Goal: Task Accomplishment & Management: Manage account settings

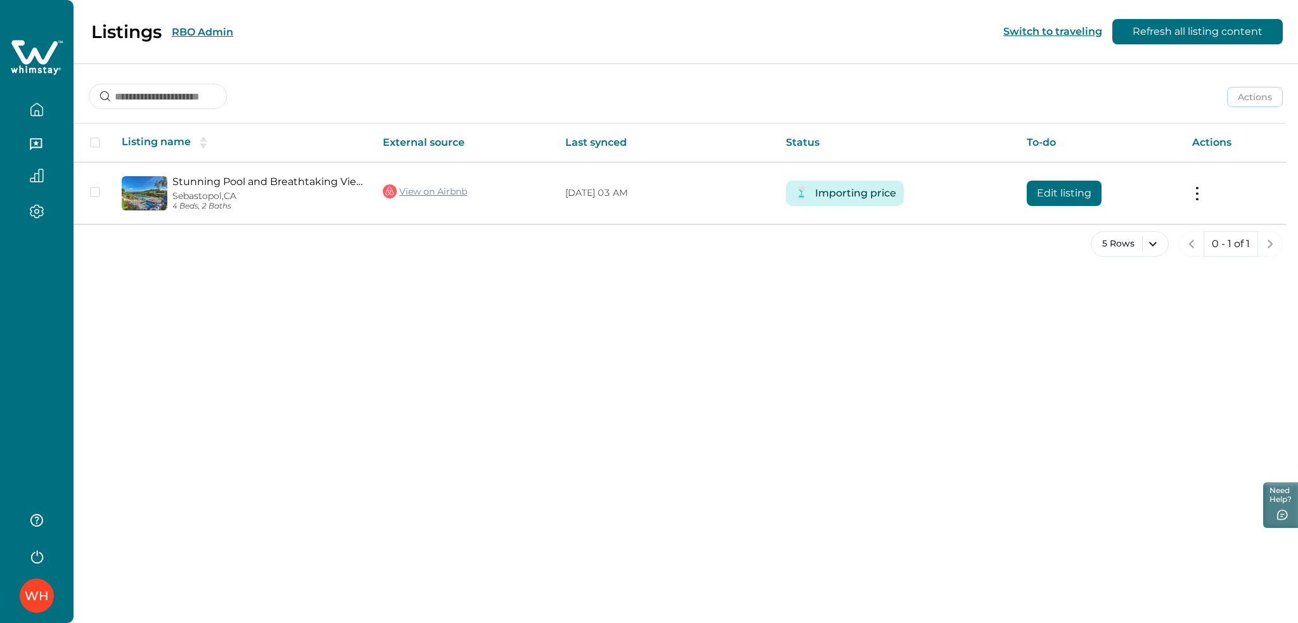
click at [209, 31] on button "RBO Admin" at bounding box center [202, 32] width 61 height 12
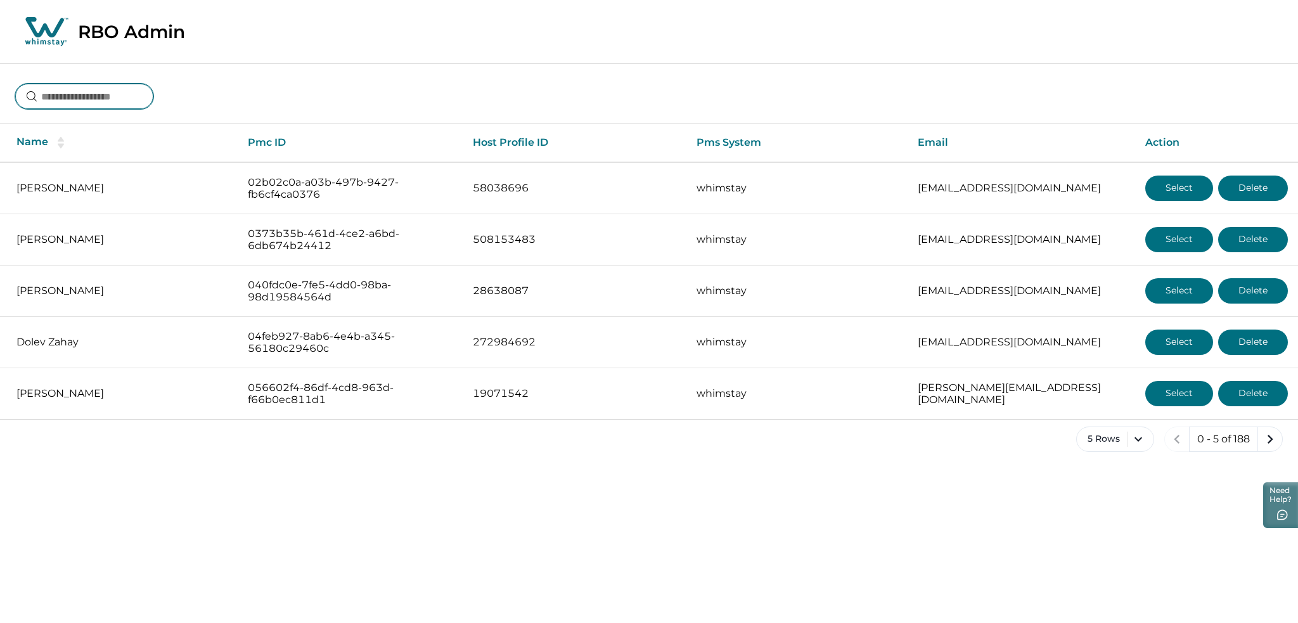
click at [86, 107] on input at bounding box center [84, 96] width 138 height 25
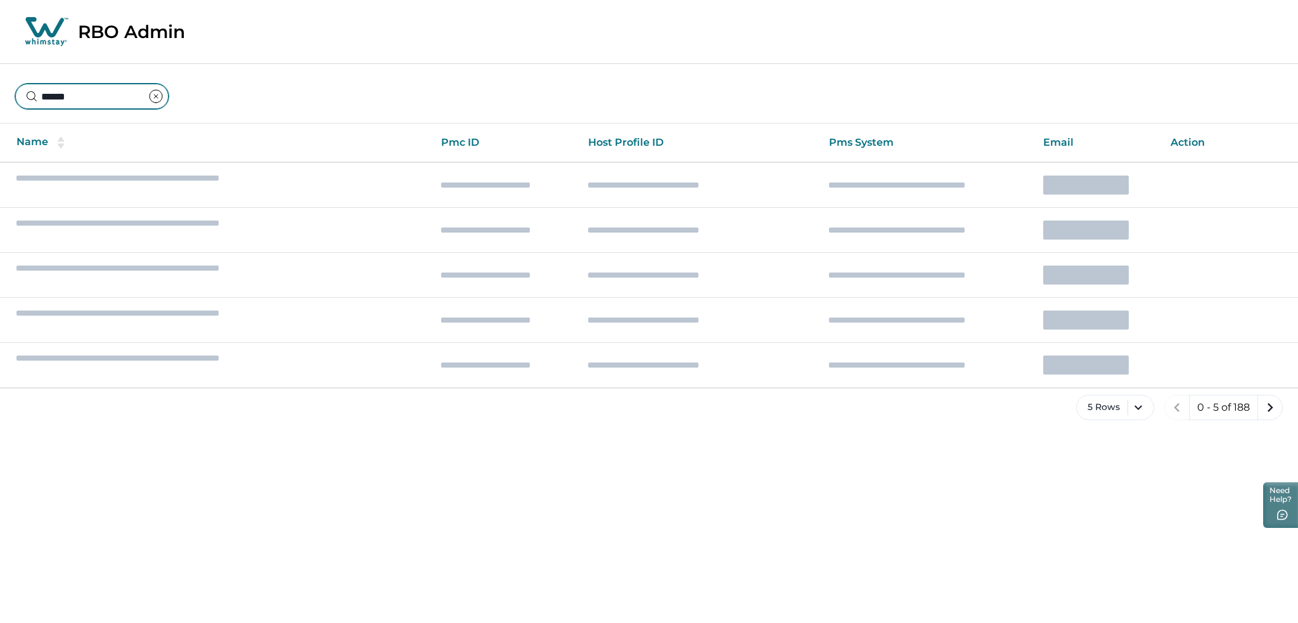
type input "******"
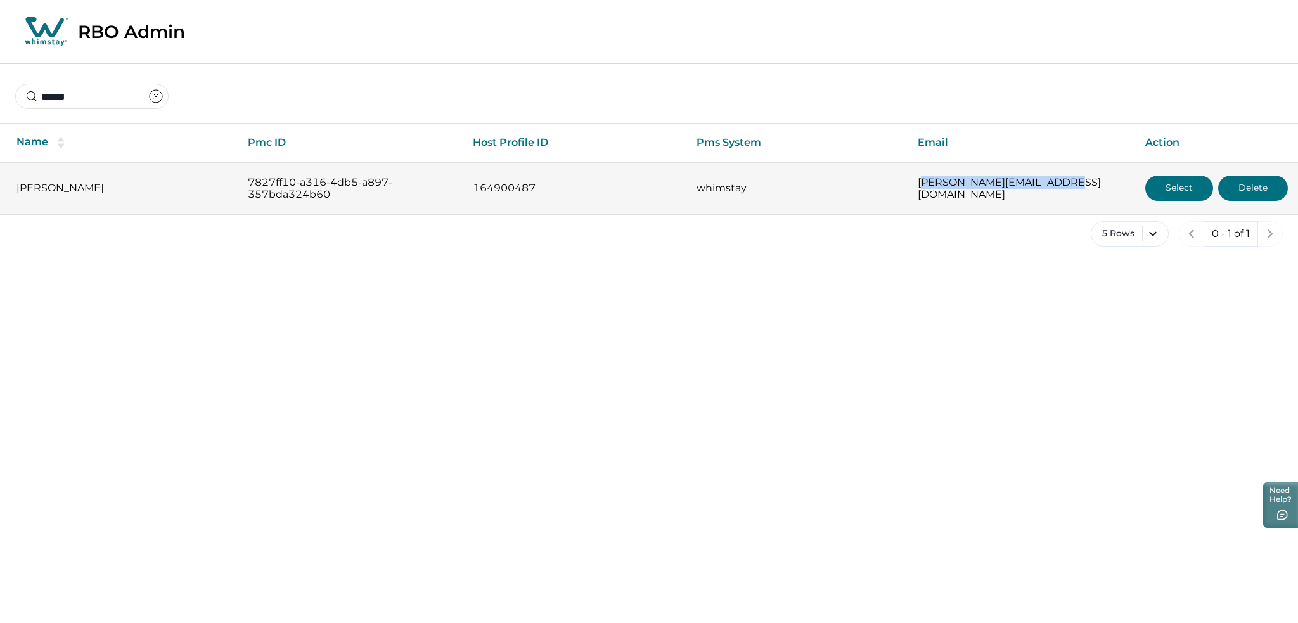
drag, startPoint x: 1053, startPoint y: 188, endPoint x: 913, endPoint y: 192, distance: 140.8
click at [918, 192] on p "rutvik.butani03@gmail.com" at bounding box center [1021, 188] width 207 height 25
copy p "rutvik.butani03@gmail.com"
click at [1189, 178] on button "Select" at bounding box center [1179, 188] width 68 height 25
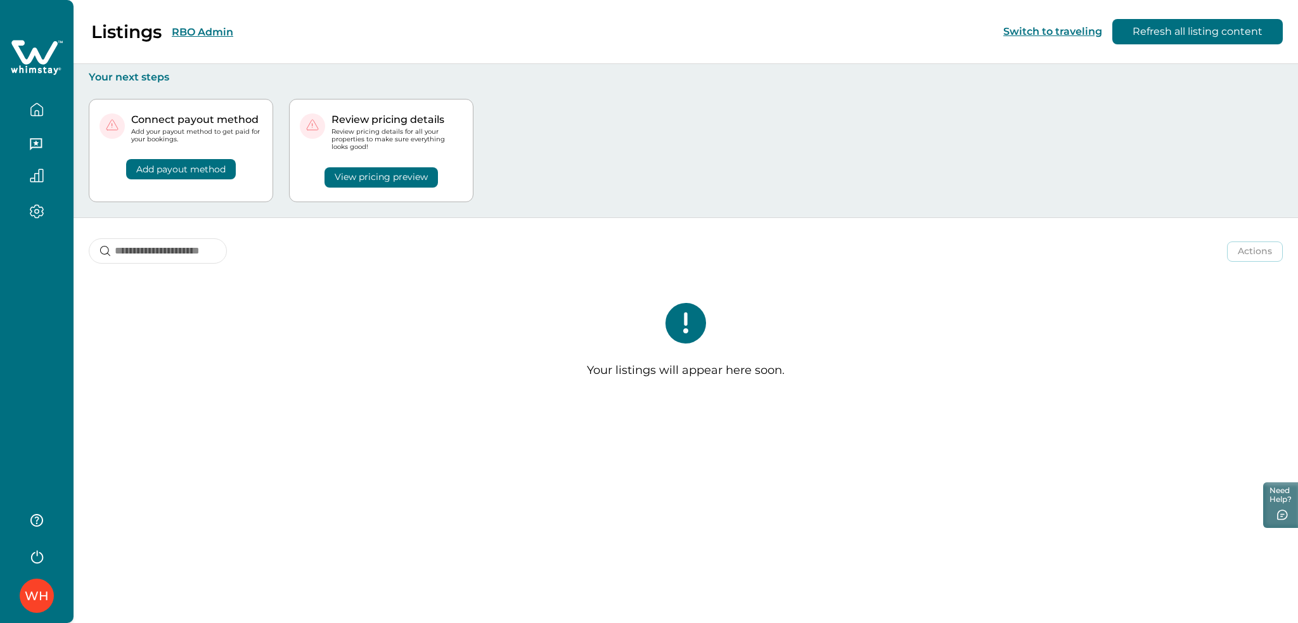
click at [190, 24] on div "Listings RBO Admin" at bounding box center [124, 32] width 218 height 22
click at [190, 26] on button "RBO Admin" at bounding box center [202, 32] width 61 height 12
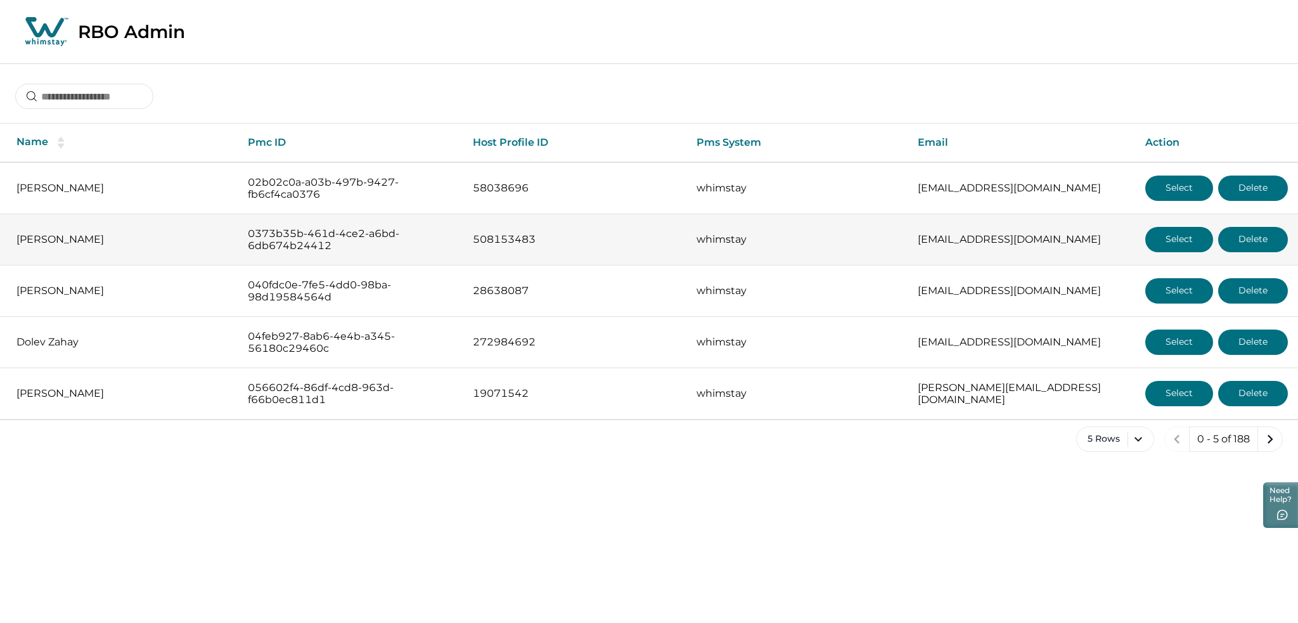
click at [1166, 247] on button "Select" at bounding box center [1179, 239] width 68 height 25
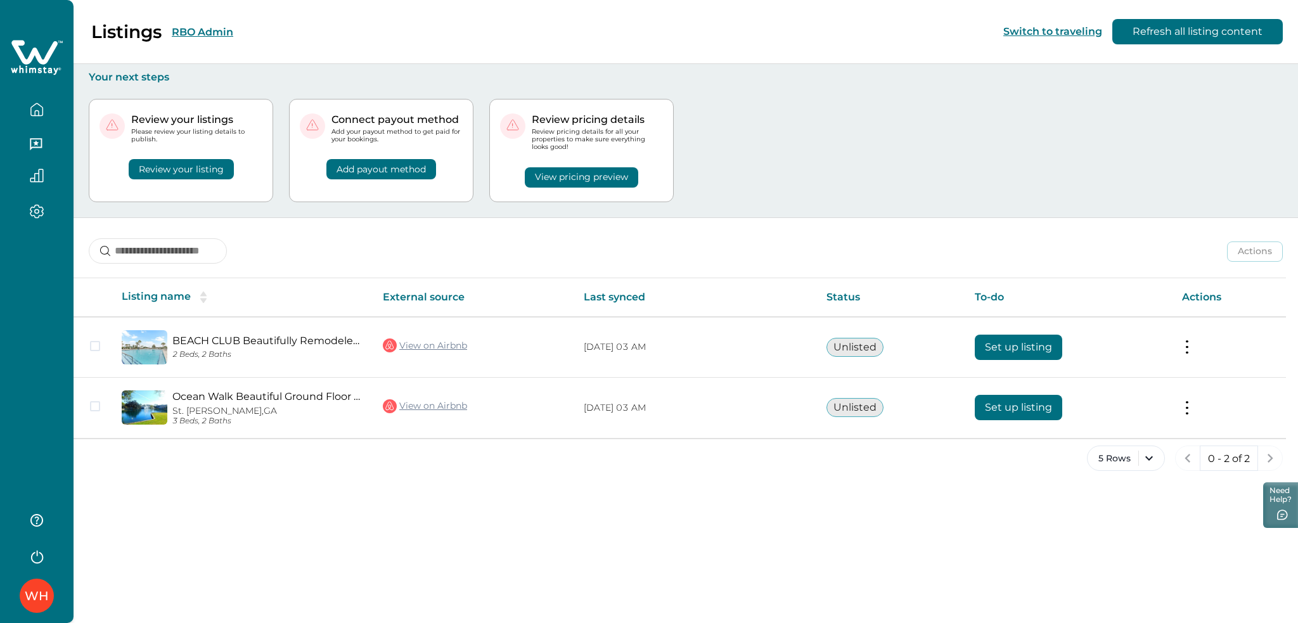
click at [49, 104] on button "button" at bounding box center [36, 109] width 53 height 25
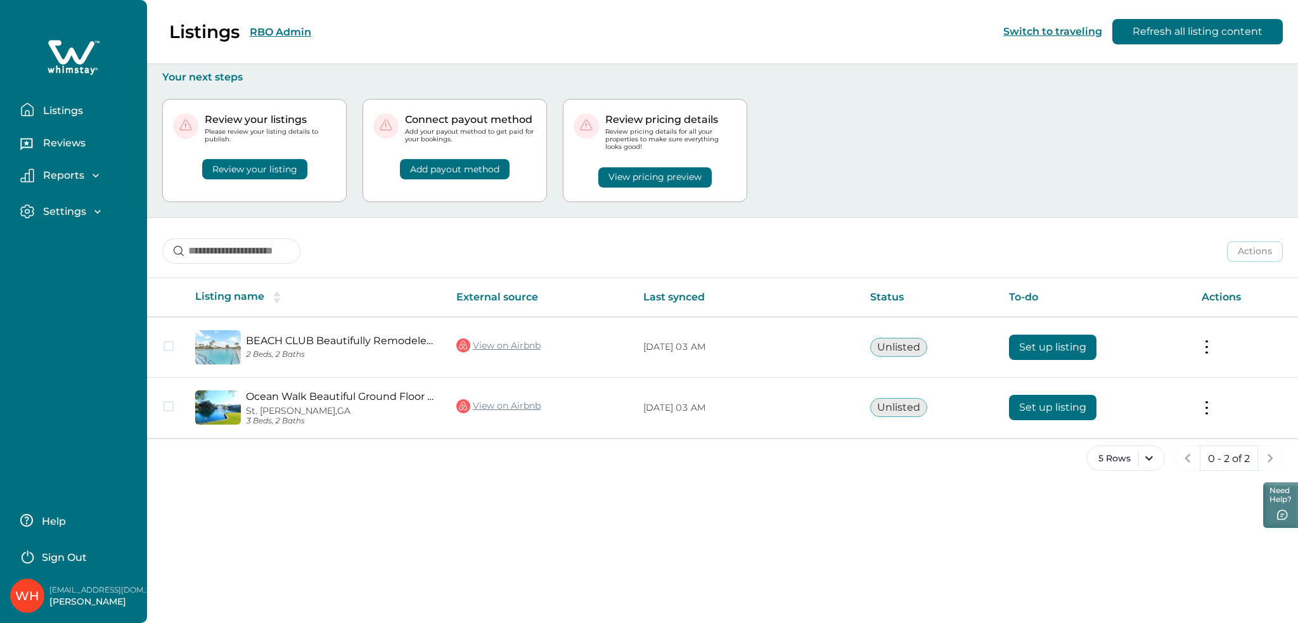
click at [98, 113] on button "Listings" at bounding box center [78, 109] width 117 height 25
click at [87, 114] on button "Listings" at bounding box center [78, 109] width 117 height 25
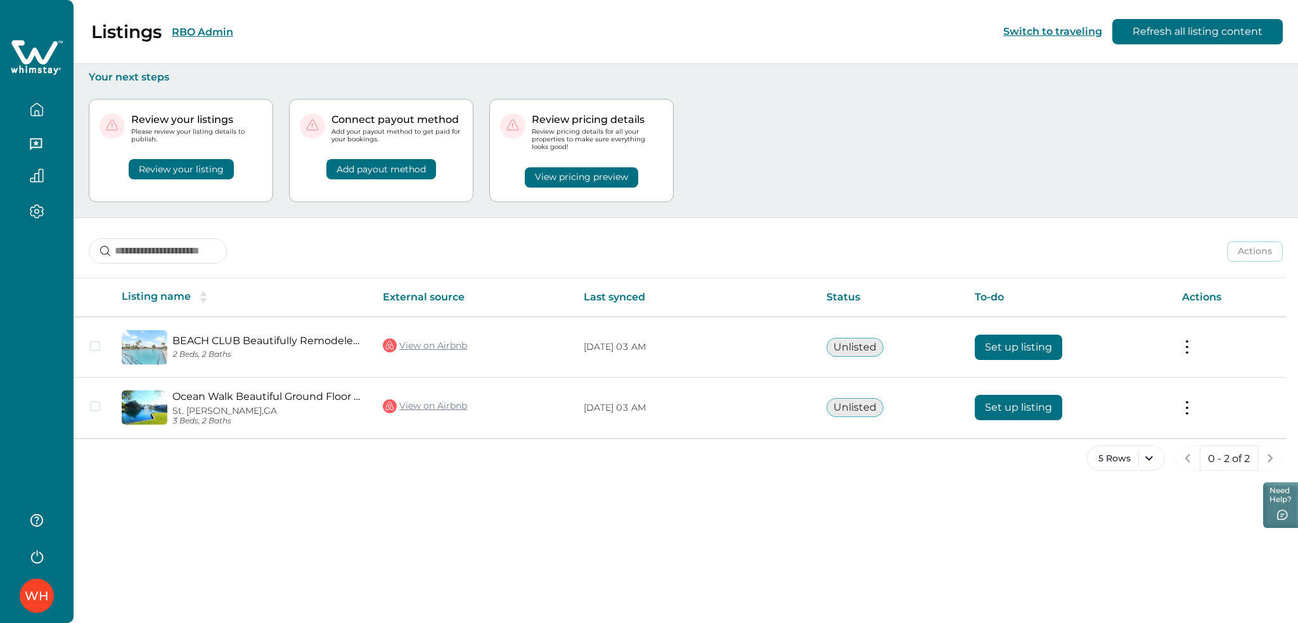
click at [259, 33] on div "Listings RBO Admin Switch to traveling Refresh all listing content" at bounding box center [649, 32] width 1298 height 64
click at [200, 30] on button "RBO Admin" at bounding box center [202, 32] width 61 height 12
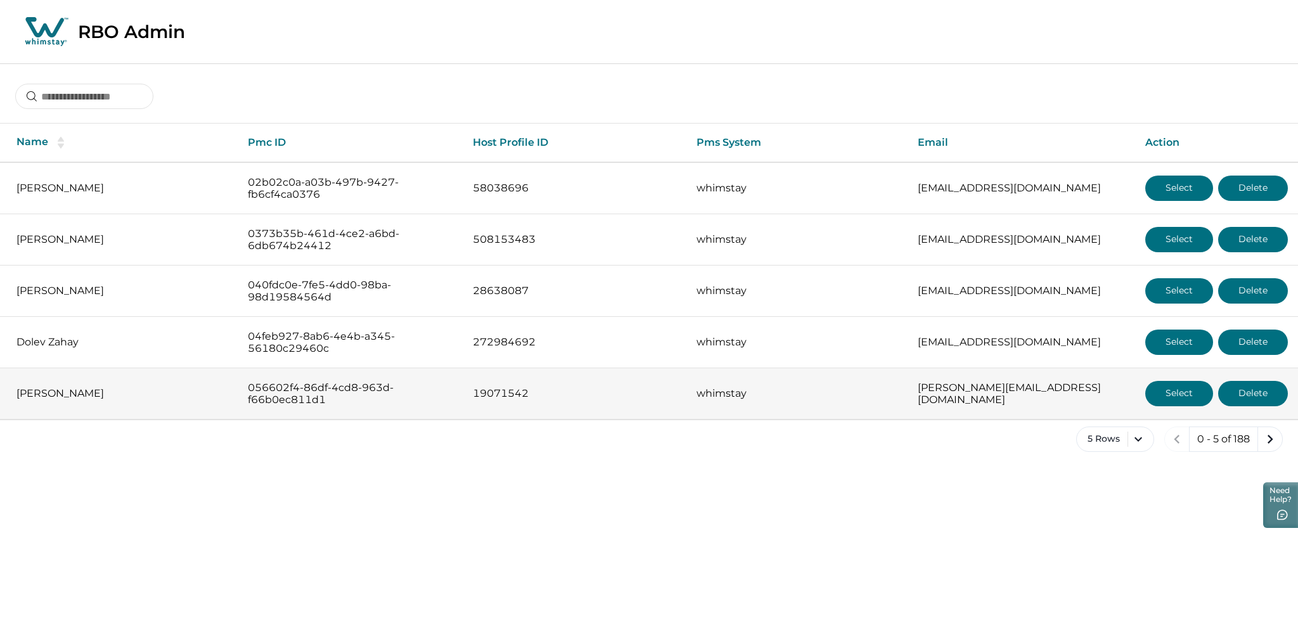
click at [1177, 394] on button "Select" at bounding box center [1179, 393] width 68 height 25
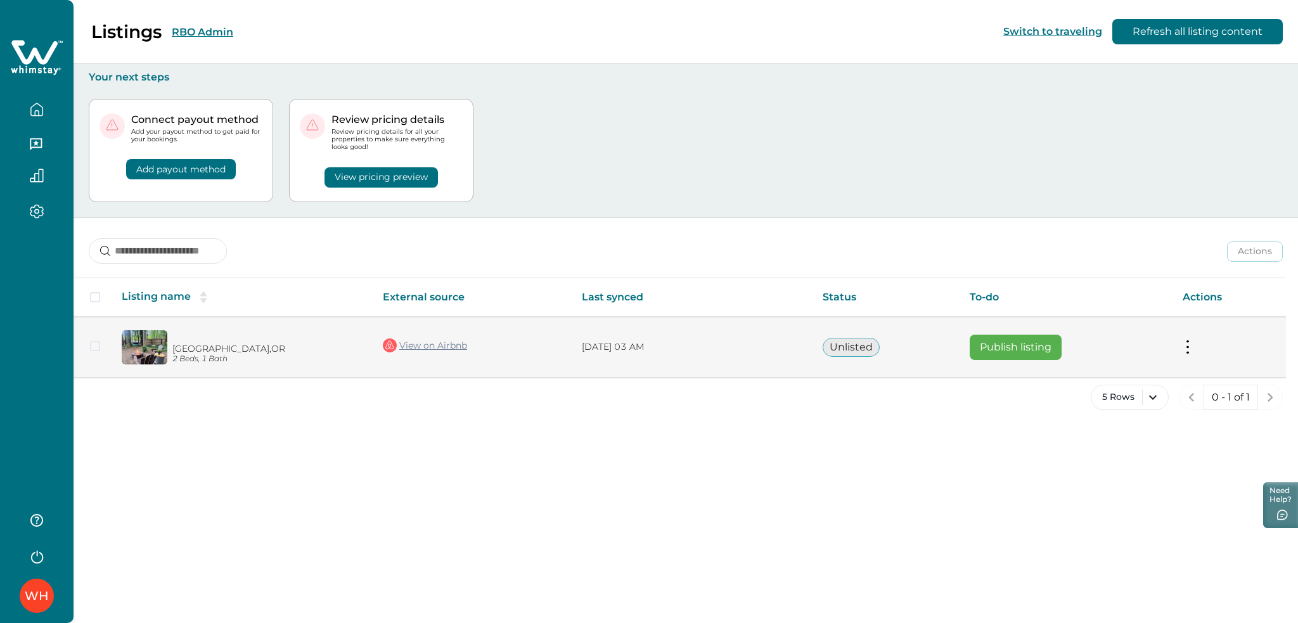
click at [1188, 349] on button at bounding box center [1188, 346] width 10 height 13
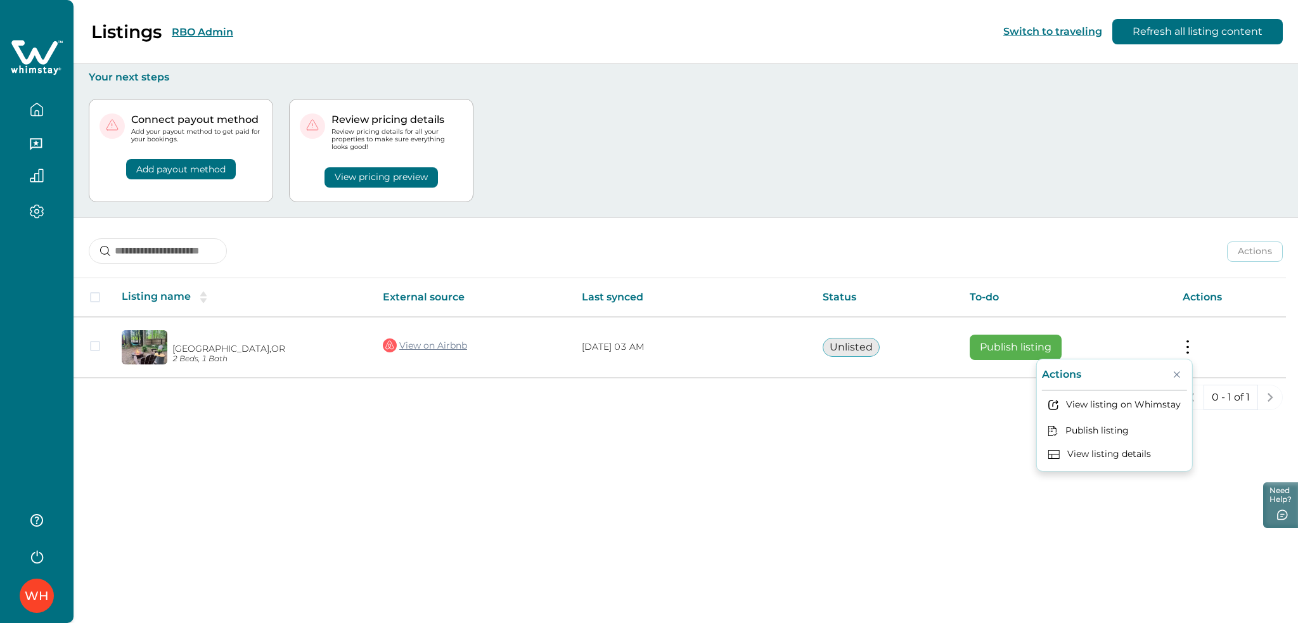
click at [1048, 251] on div "Actions Actions Publish listing Unlist listing" at bounding box center [686, 241] width 1225 height 47
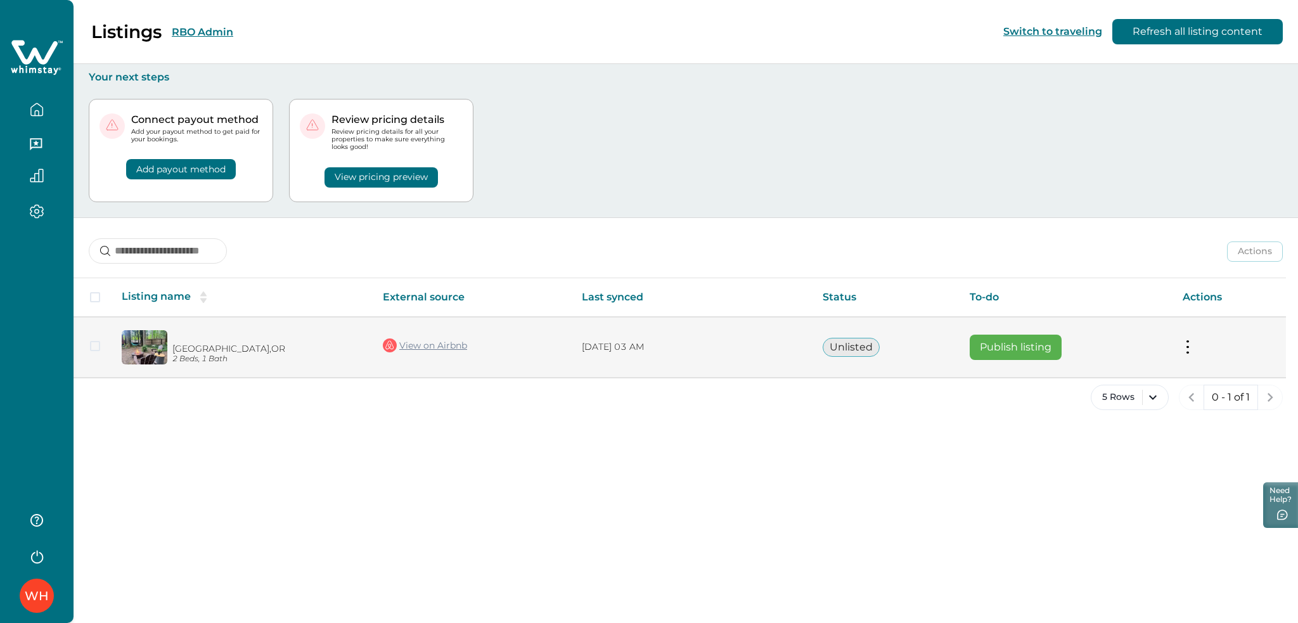
click at [1016, 354] on button "Publish listing" at bounding box center [1016, 347] width 92 height 25
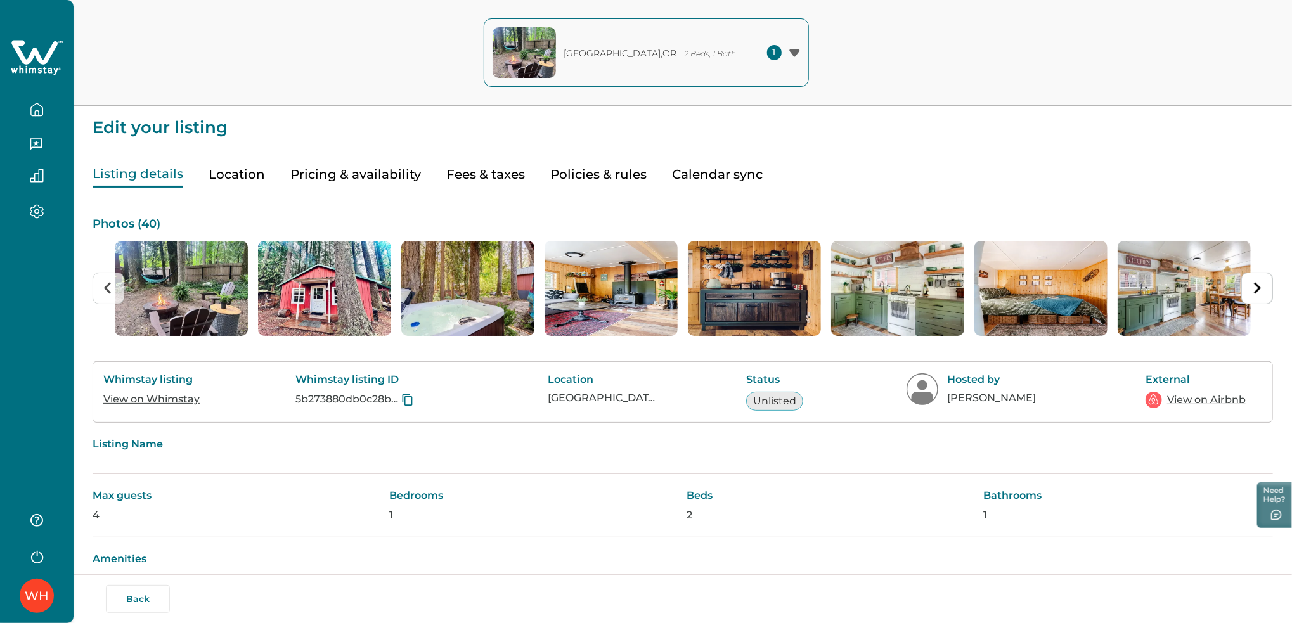
click at [368, 181] on button "Pricing & availability" at bounding box center [355, 175] width 131 height 26
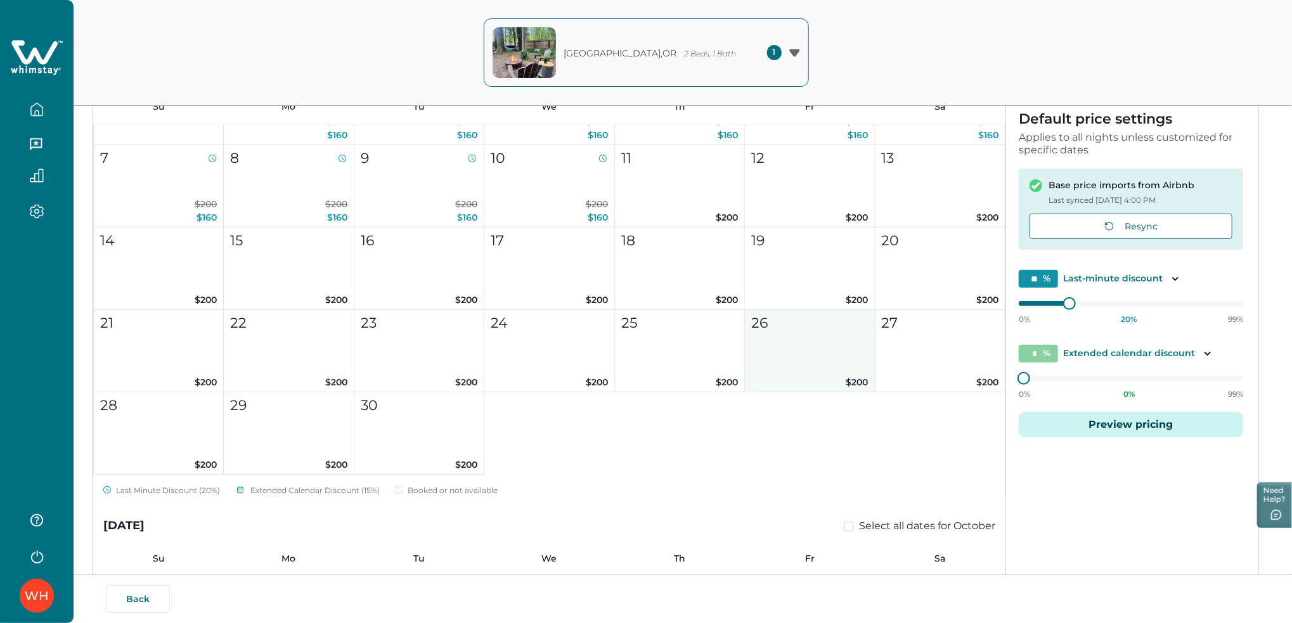
scroll to position [1192, 0]
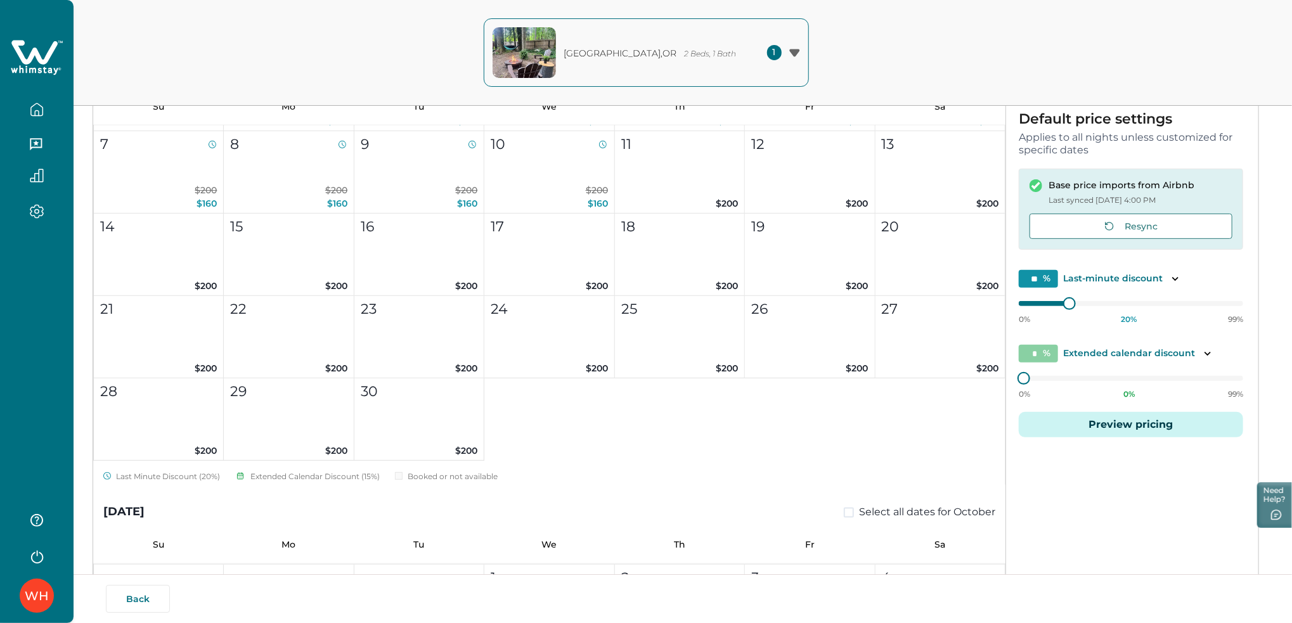
click at [1081, 432] on button "Preview pricing" at bounding box center [1131, 424] width 224 height 25
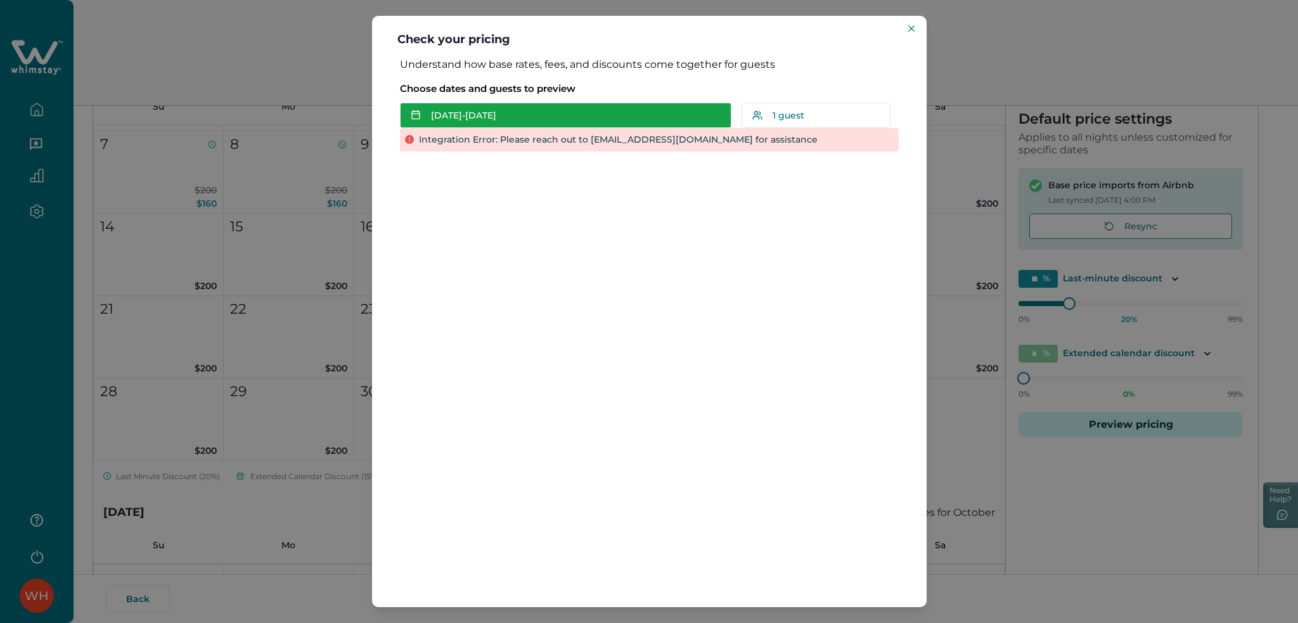
click at [539, 114] on button "[DATE] - [DATE]" at bounding box center [565, 115] width 331 height 25
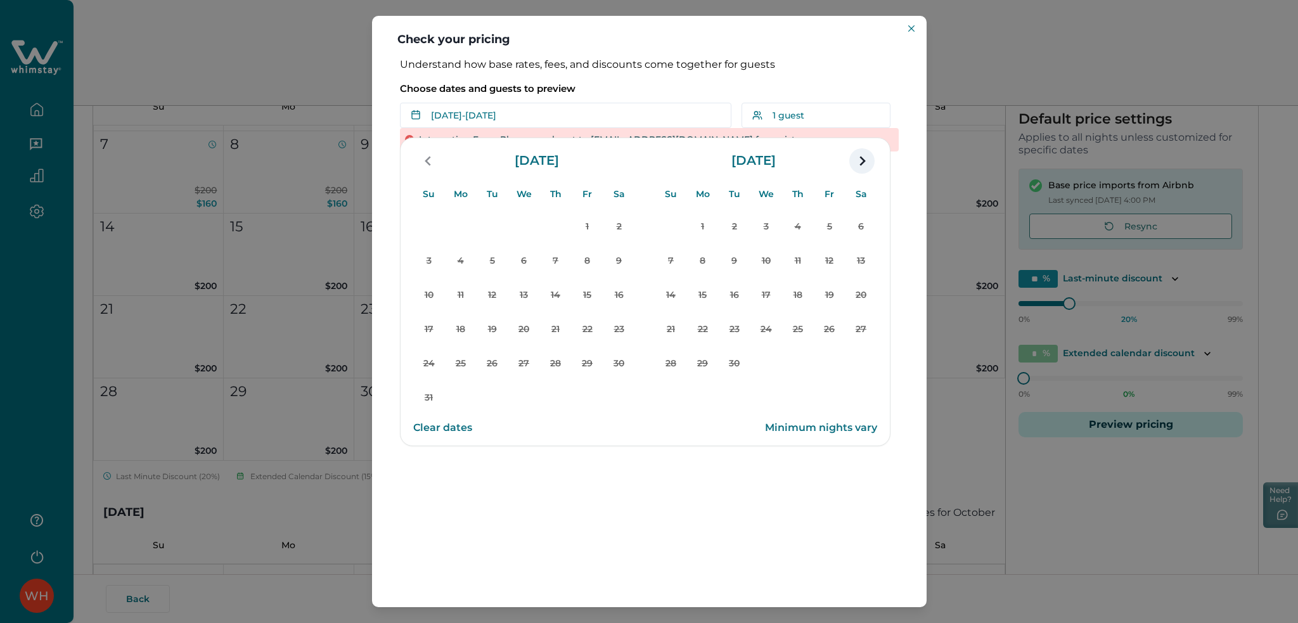
click at [861, 158] on icon "navigation button" at bounding box center [862, 161] width 6 height 10
click at [441, 160] on div "[DATE]" at bounding box center [524, 160] width 222 height 35
click at [427, 162] on icon "navigation button" at bounding box center [428, 161] width 6 height 10
click at [908, 30] on icon "Close" at bounding box center [911, 28] width 6 height 6
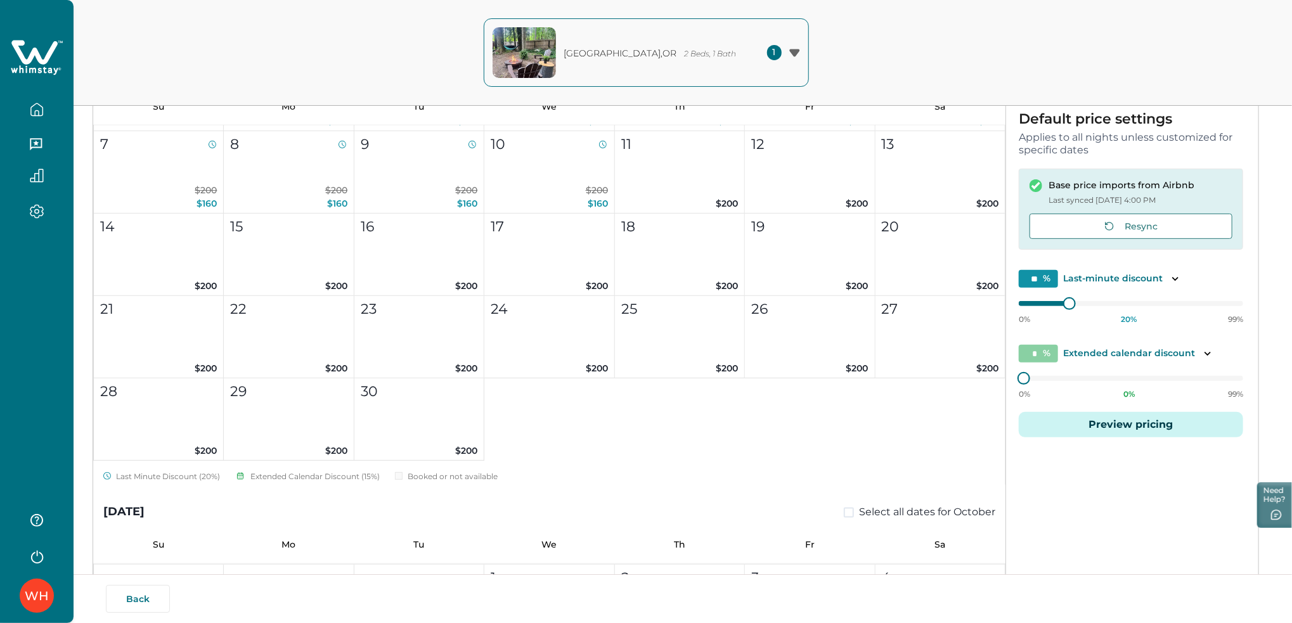
click at [41, 59] on icon at bounding box center [34, 52] width 46 height 24
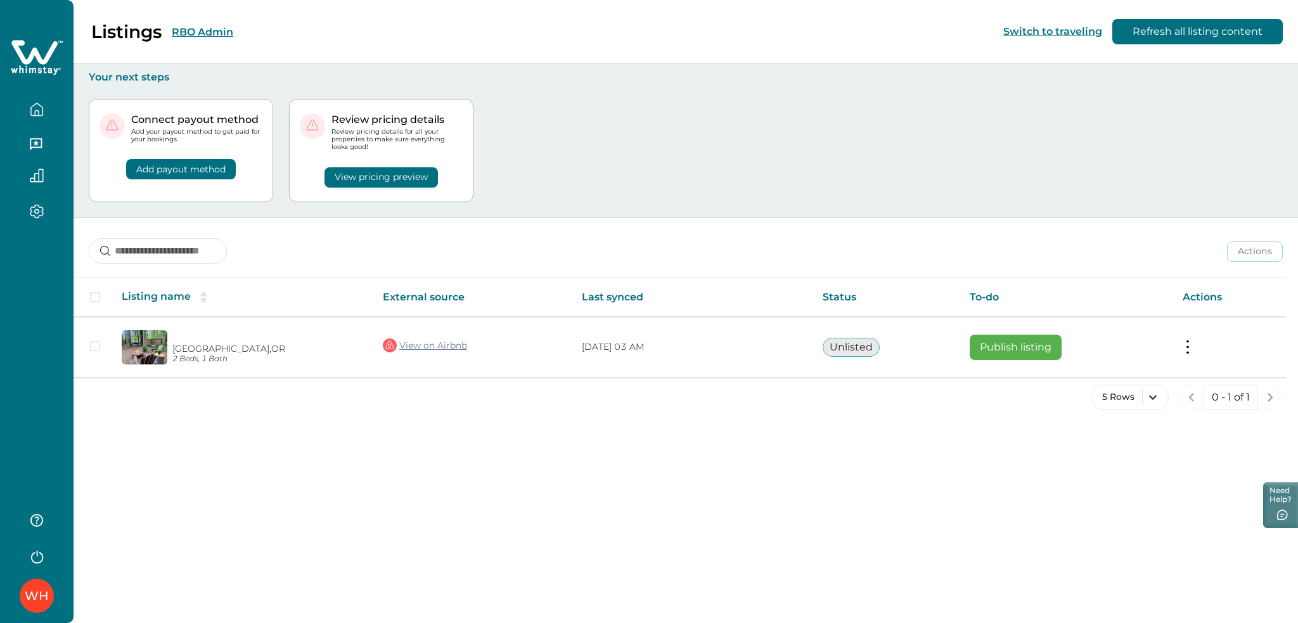
click at [363, 173] on button "View pricing preview" at bounding box center [381, 177] width 113 height 20
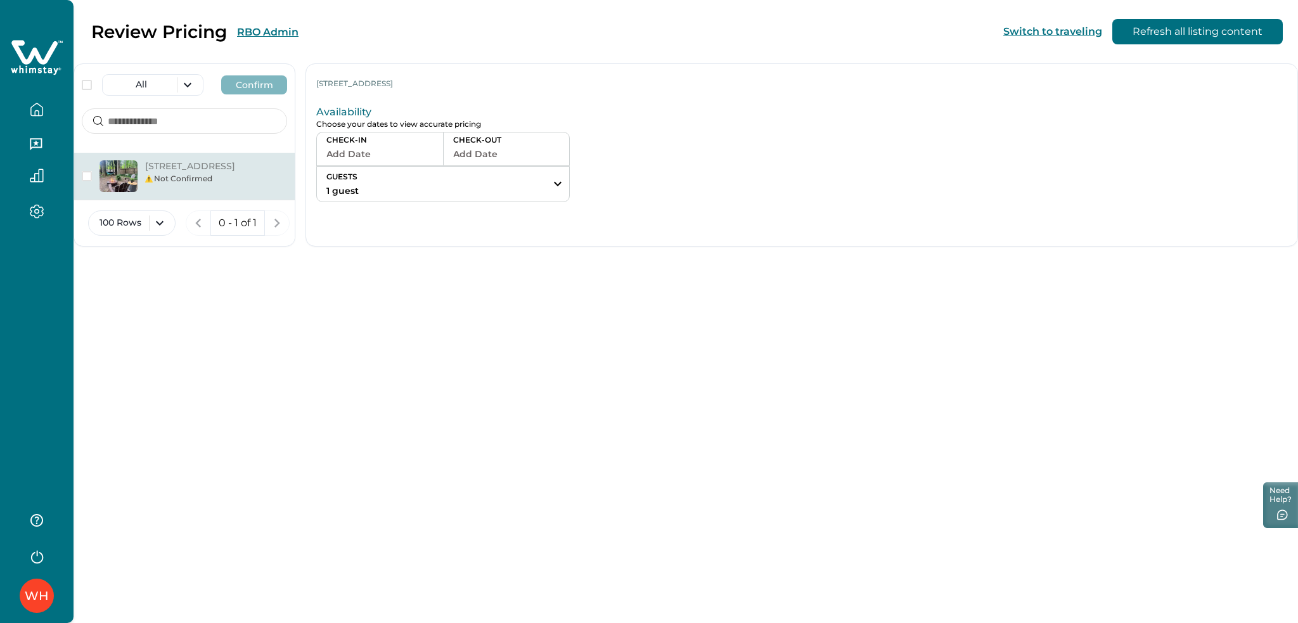
click at [434, 156] on button "Add Date" at bounding box center [379, 154] width 107 height 18
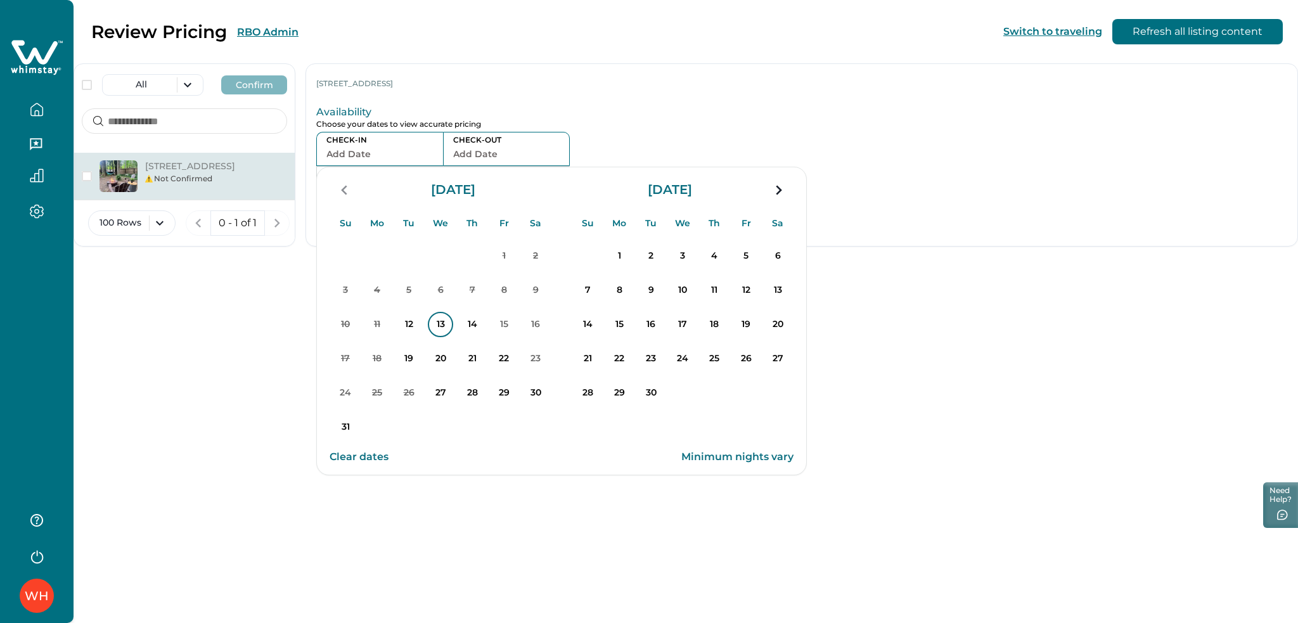
click at [453, 335] on p "13" at bounding box center [440, 324] width 25 height 25
click at [517, 329] on p "15" at bounding box center [503, 324] width 25 height 25
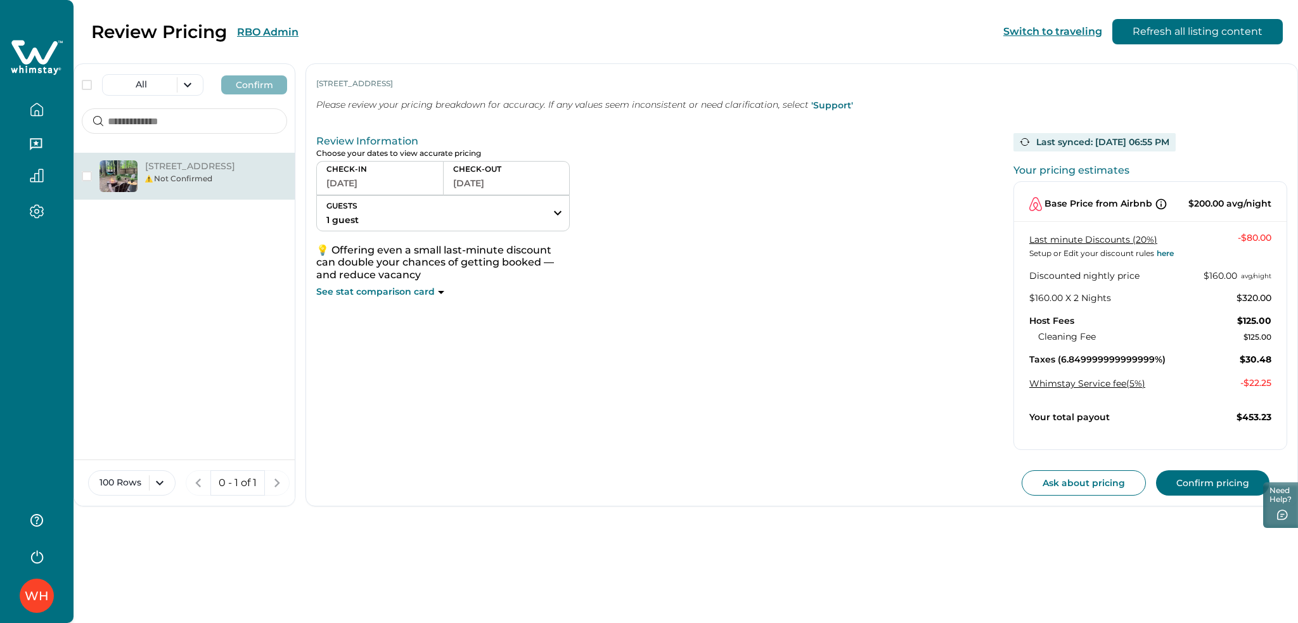
click at [35, 60] on icon at bounding box center [37, 58] width 52 height 38
